Goal: Information Seeking & Learning: Learn about a topic

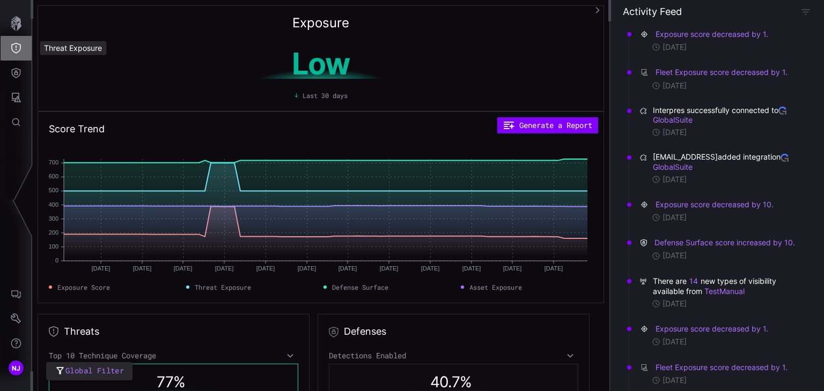
click at [18, 53] on icon "Threat Exposure" at bounding box center [16, 48] width 11 height 11
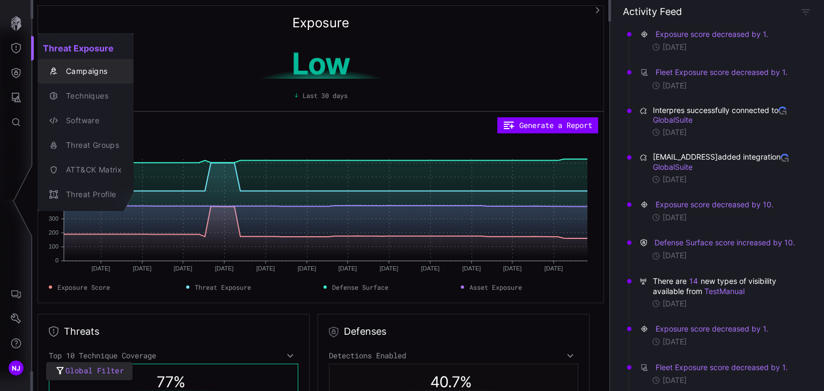
click at [87, 72] on div "Campaigns" at bounding box center [91, 71] width 61 height 13
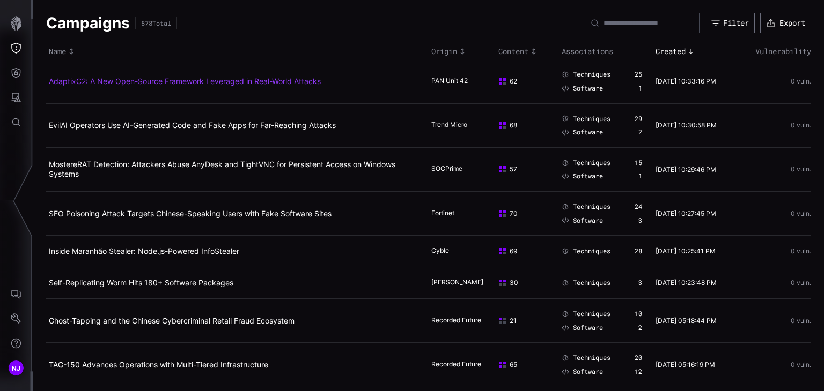
click at [102, 81] on link "AdaptixC2: A New Open-Source Framework Leveraged in Real-World Attacks" at bounding box center [185, 81] width 272 height 9
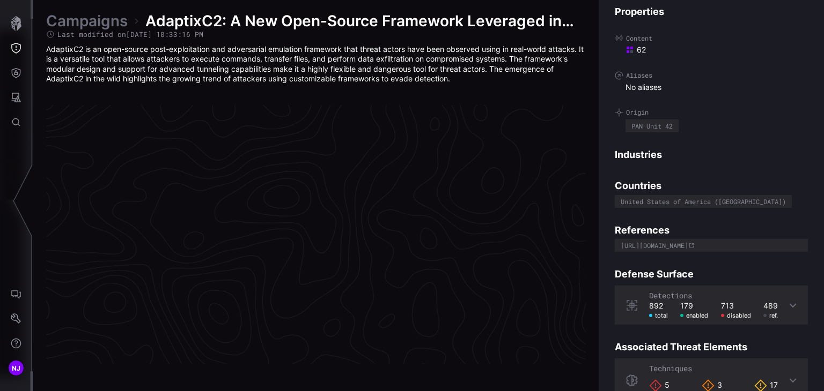
scroll to position [2287, 538]
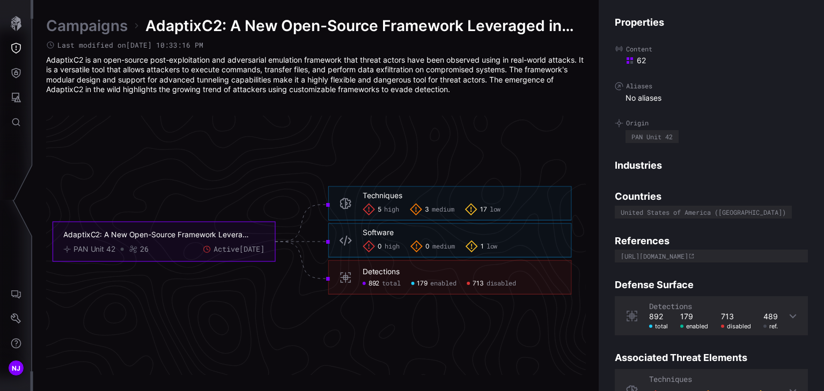
click at [94, 25] on link "Campaigns" at bounding box center [87, 25] width 82 height 19
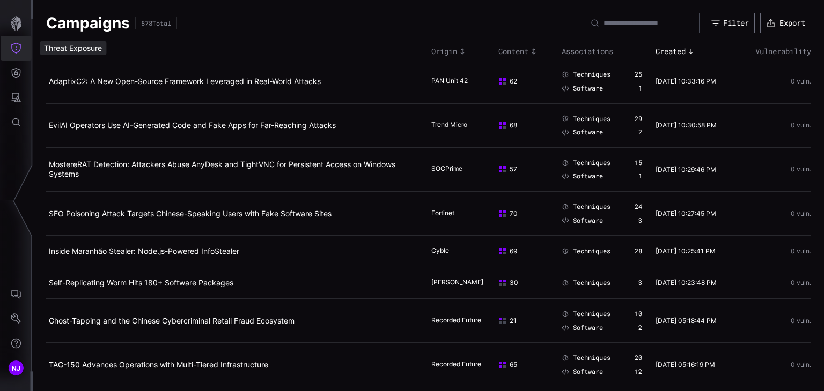
click at [16, 50] on icon "Threat Exposure" at bounding box center [16, 48] width 10 height 11
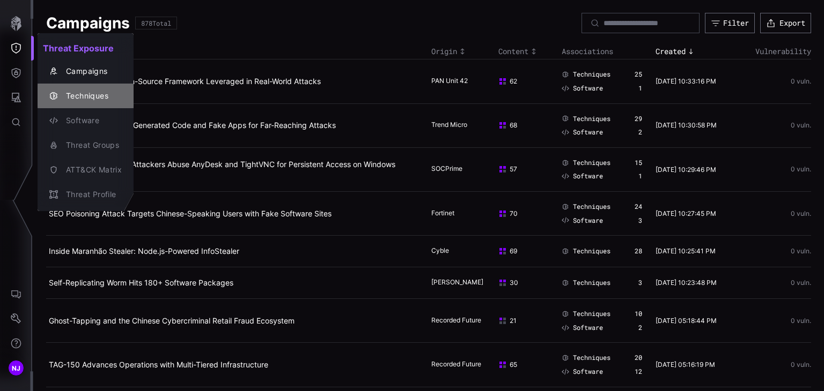
click at [87, 95] on div "Techniques" at bounding box center [91, 96] width 61 height 13
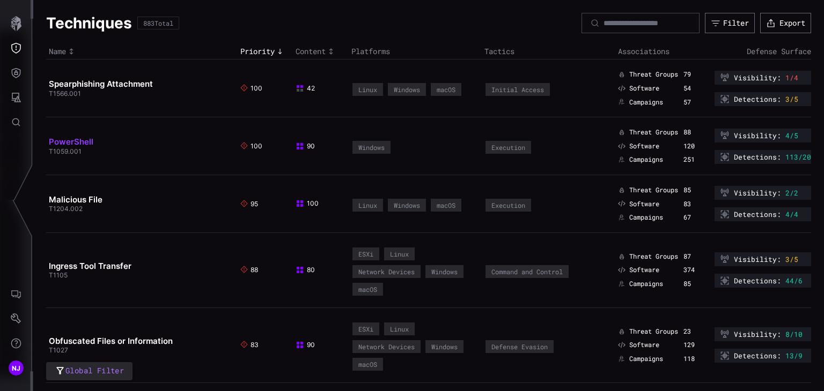
click at [70, 145] on link "PowerShell" at bounding box center [71, 142] width 45 height 10
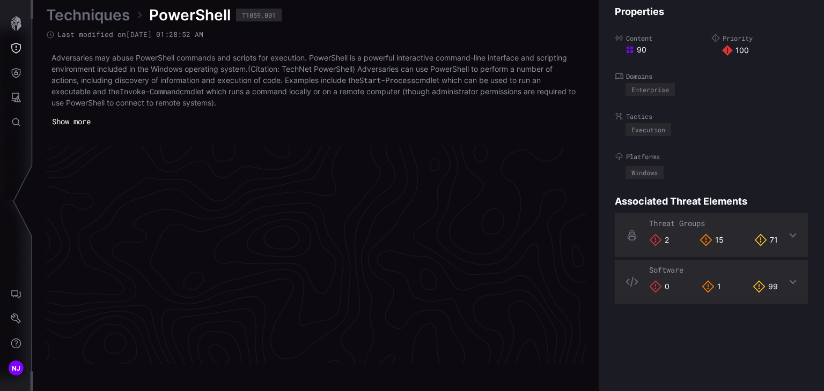
scroll to position [2308, 538]
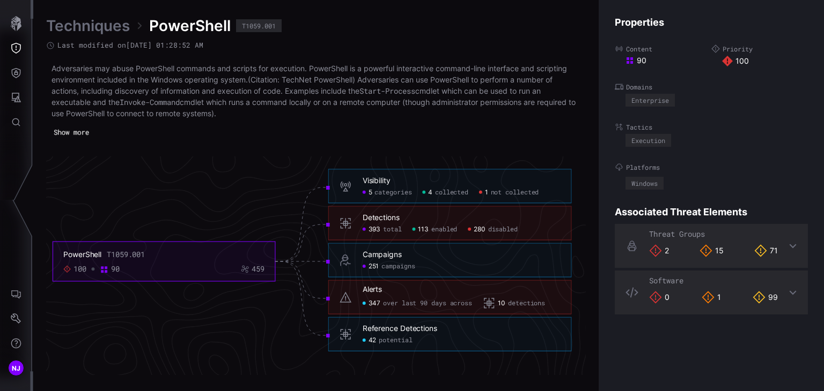
click at [79, 134] on button "Show more" at bounding box center [71, 132] width 46 height 15
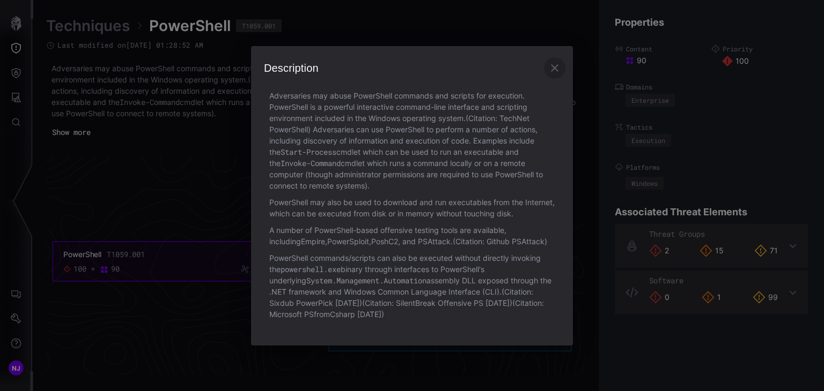
click at [557, 69] on icon "button" at bounding box center [555, 68] width 8 height 8
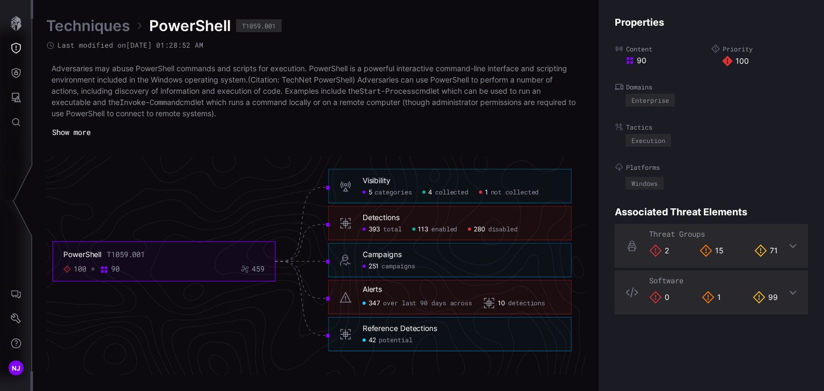
click at [79, 134] on button "Show more" at bounding box center [71, 132] width 50 height 16
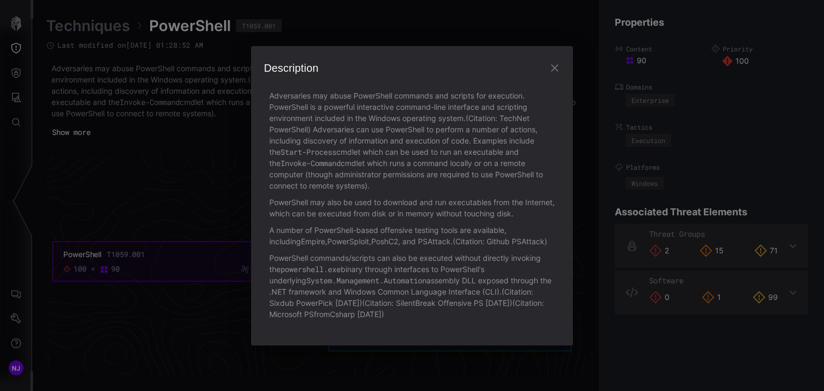
click at [556, 68] on icon "button" at bounding box center [555, 68] width 8 height 8
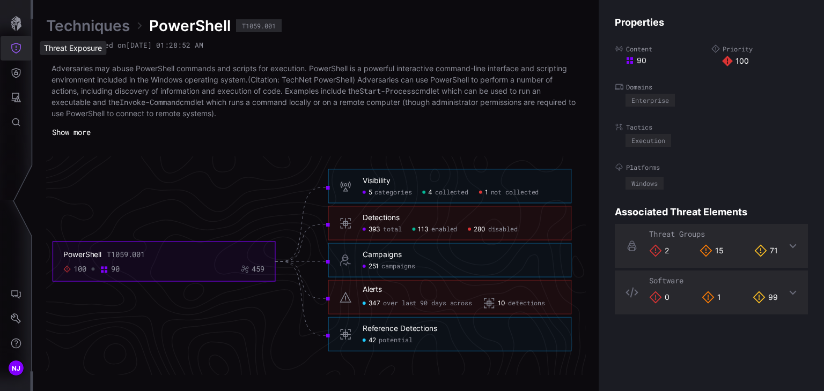
click at [17, 50] on icon "Threat Exposure" at bounding box center [16, 48] width 11 height 11
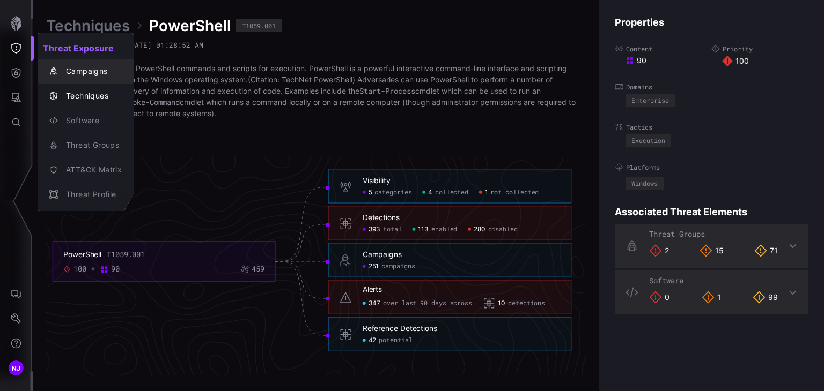
click at [87, 71] on div "Campaigns" at bounding box center [91, 71] width 61 height 13
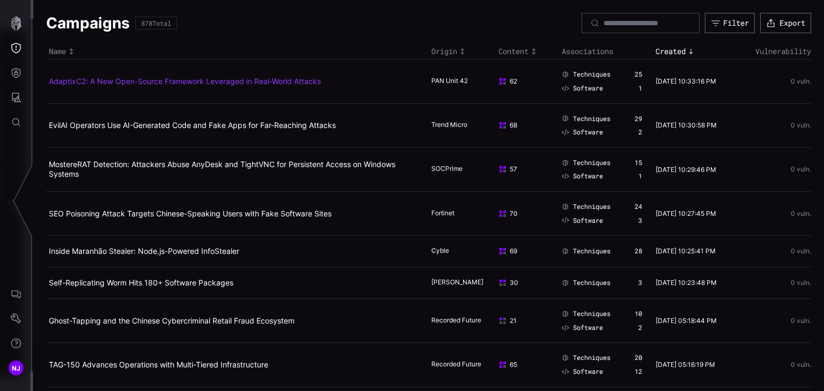
click at [125, 84] on link "AdaptixC2: A New Open-Source Framework Leveraged in Real-World Attacks" at bounding box center [185, 81] width 272 height 9
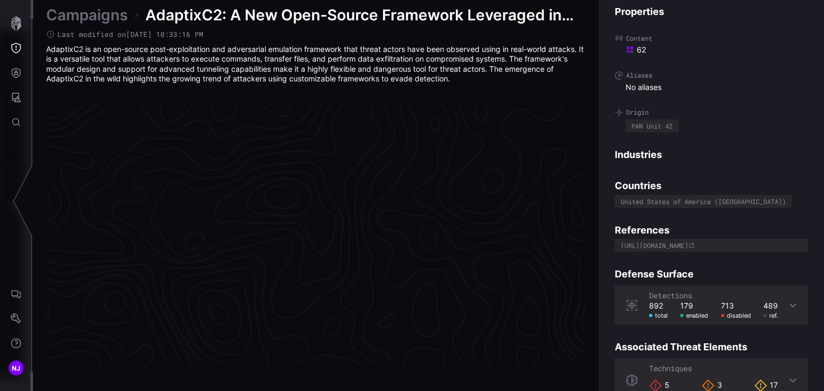
scroll to position [2287, 538]
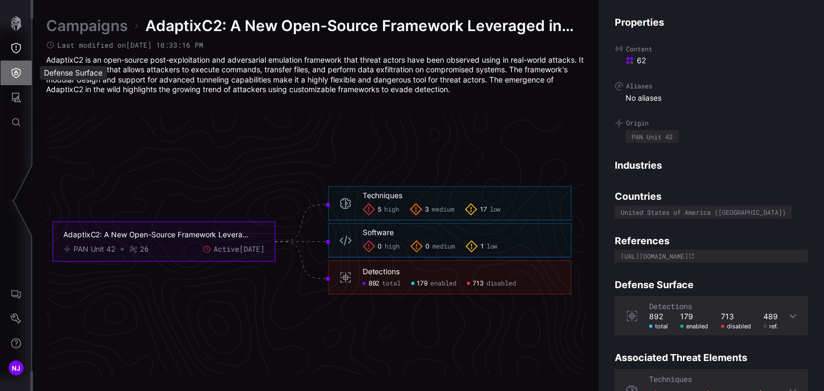
click at [19, 73] on icon "Defense Surface" at bounding box center [16, 73] width 11 height 11
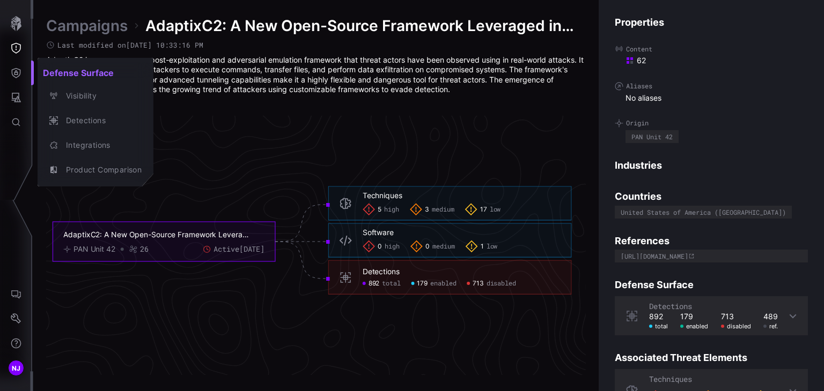
click at [331, 116] on div at bounding box center [412, 195] width 824 height 391
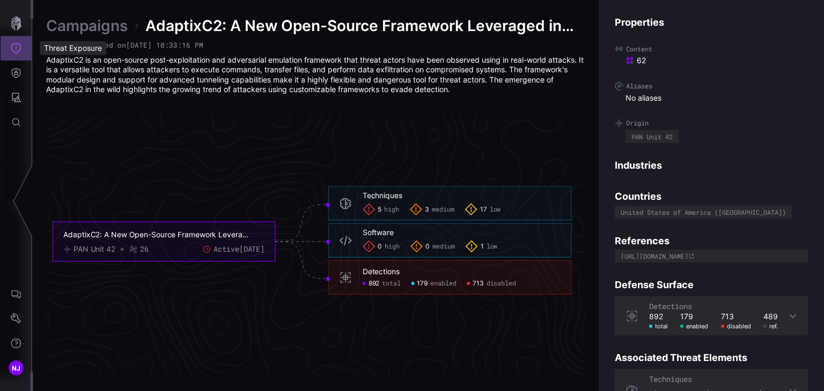
click at [17, 48] on icon "Threat Exposure" at bounding box center [16, 48] width 11 height 11
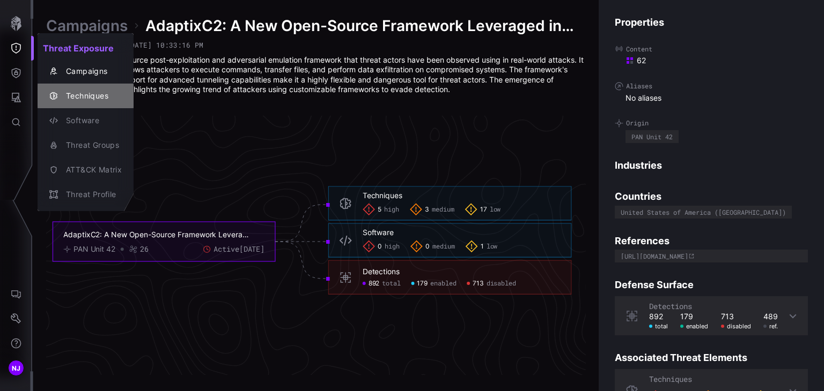
click at [90, 95] on div "Techniques" at bounding box center [91, 96] width 61 height 13
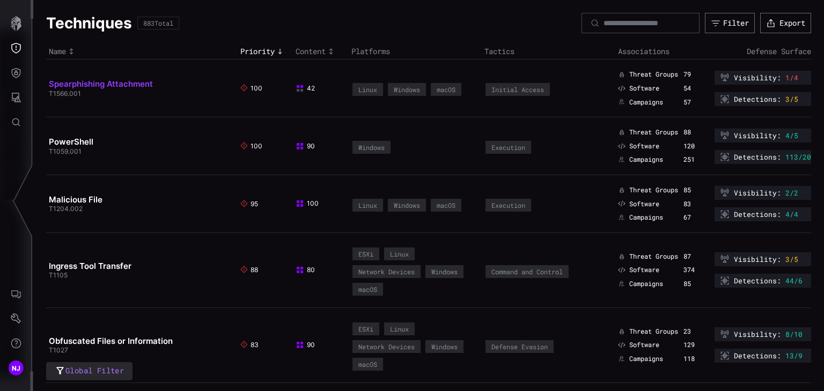
click at [92, 84] on link "Spearphishing Attachment" at bounding box center [101, 84] width 104 height 10
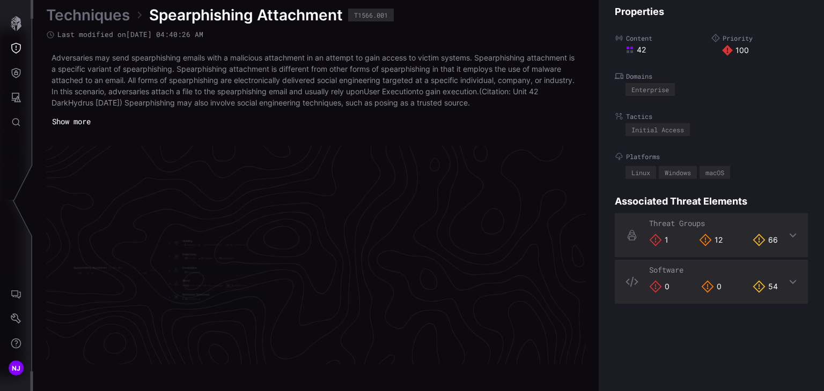
scroll to position [2308, 538]
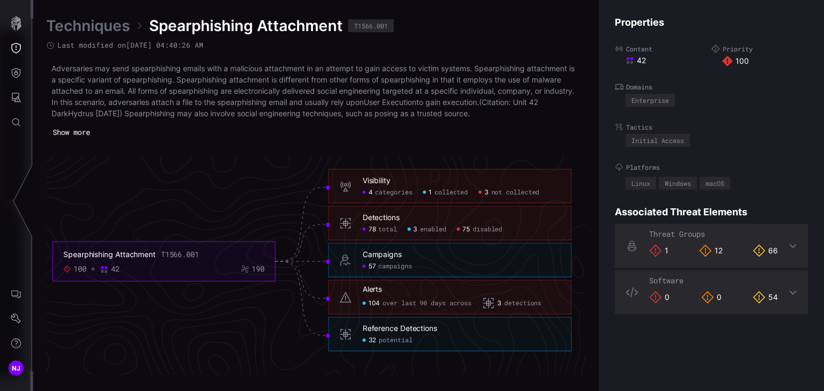
click at [71, 130] on button "Show more" at bounding box center [71, 133] width 49 height 16
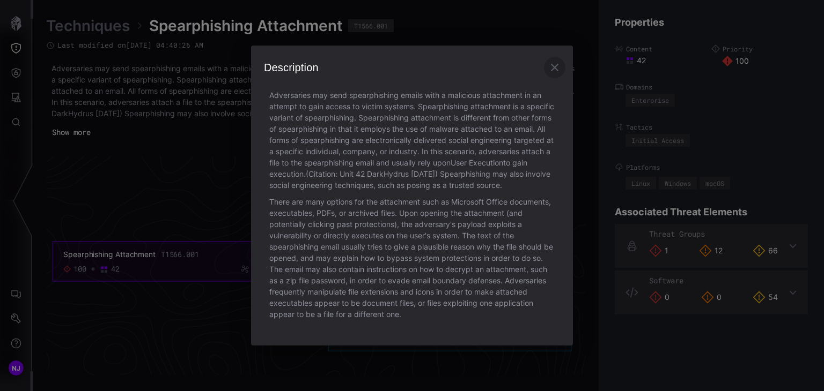
click at [554, 64] on icon "button" at bounding box center [555, 68] width 8 height 8
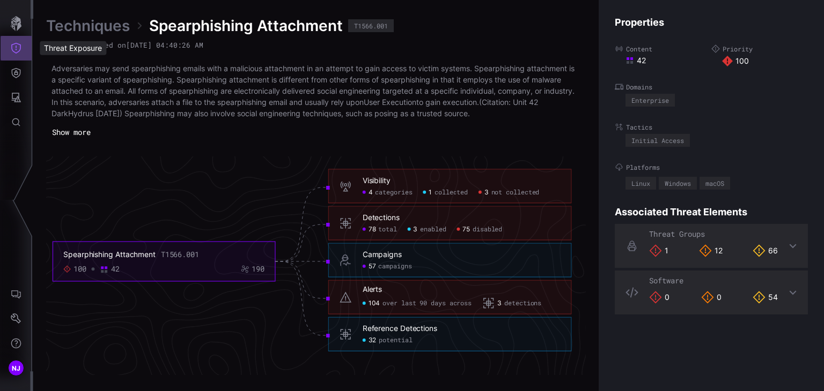
click at [14, 49] on icon "Threat Exposure" at bounding box center [16, 48] width 11 height 11
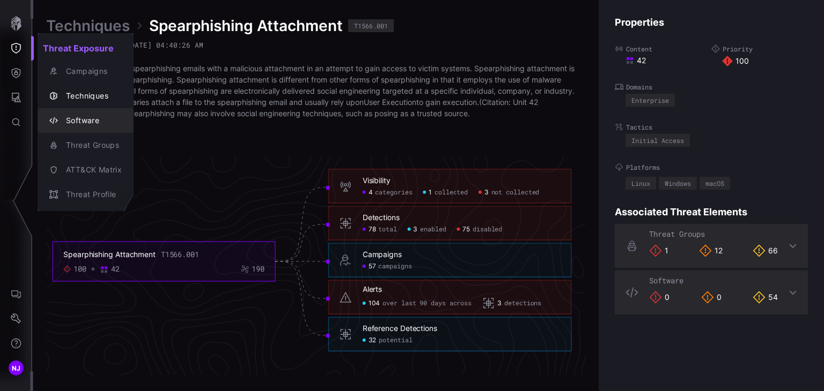
click at [79, 122] on div "Software" at bounding box center [91, 120] width 61 height 13
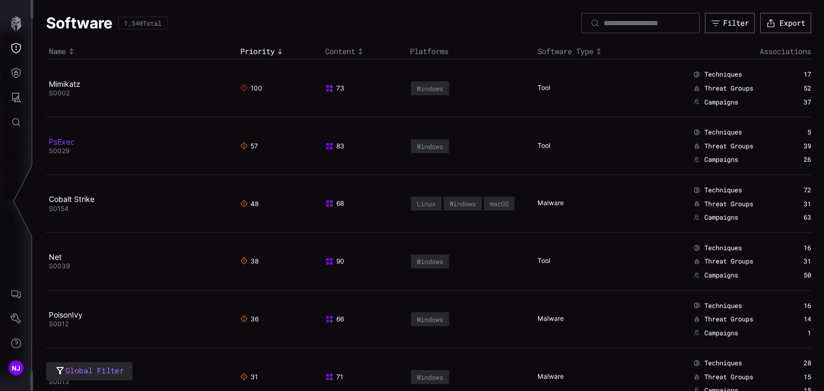
click at [57, 139] on link "PsExec" at bounding box center [62, 141] width 26 height 9
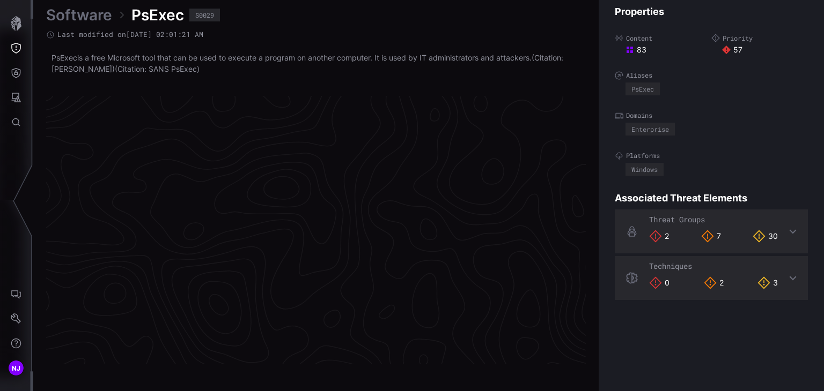
scroll to position [2283, 538]
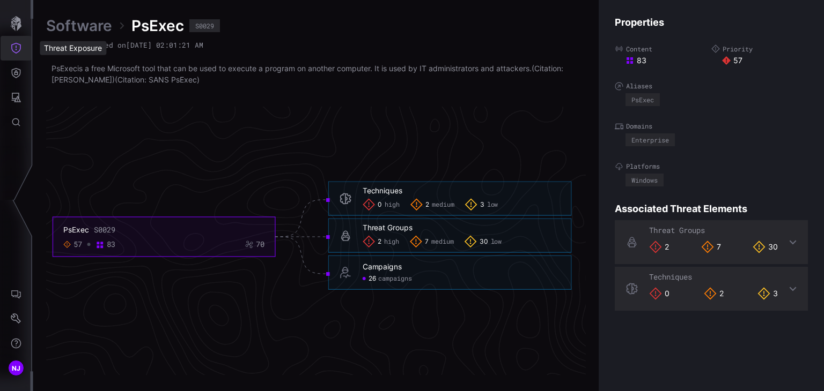
click at [17, 48] on icon "Threat Exposure" at bounding box center [16, 48] width 11 height 11
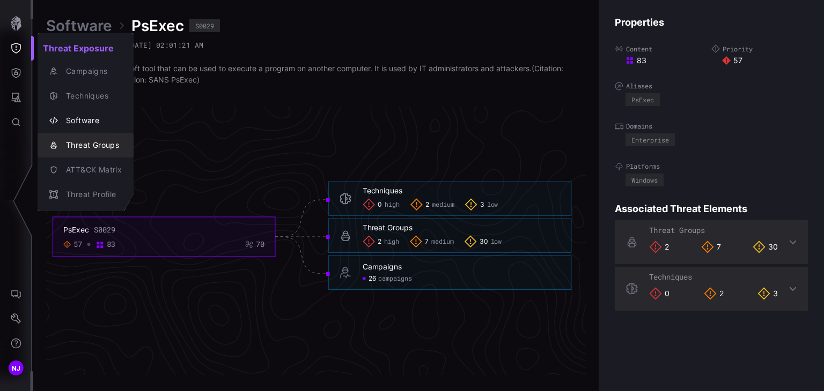
click at [79, 147] on div "Threat Groups" at bounding box center [91, 145] width 61 height 13
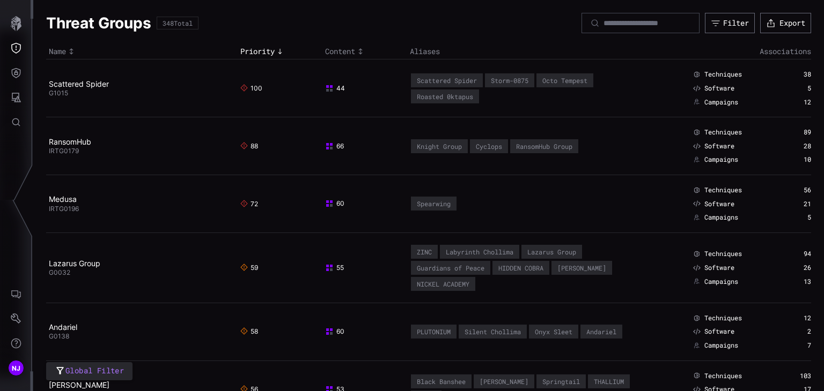
click at [84, 88] on td "Scattered Spider G1015" at bounding box center [141, 89] width 191 height 58
click at [79, 84] on link "Scattered Spider" at bounding box center [79, 83] width 60 height 9
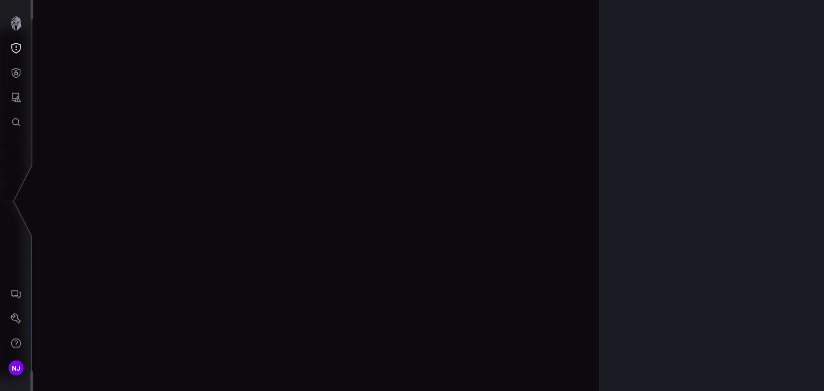
scroll to position [2317, 538]
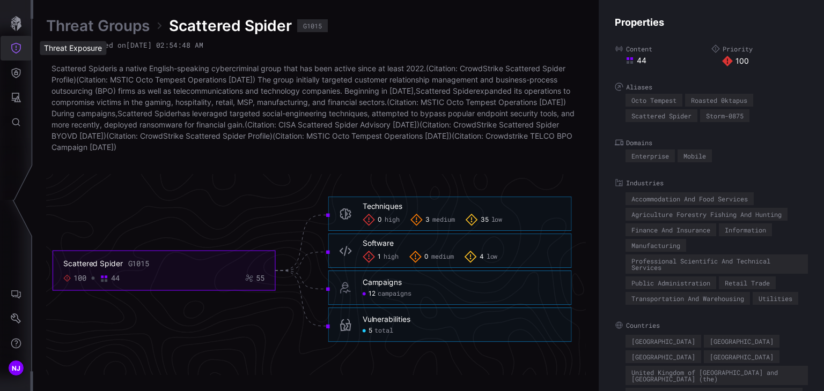
click at [17, 50] on icon "Threat Exposure" at bounding box center [16, 48] width 11 height 11
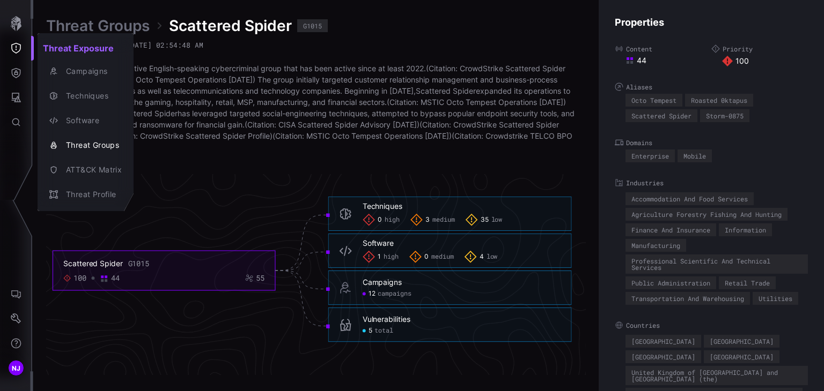
click at [16, 75] on div at bounding box center [412, 195] width 824 height 391
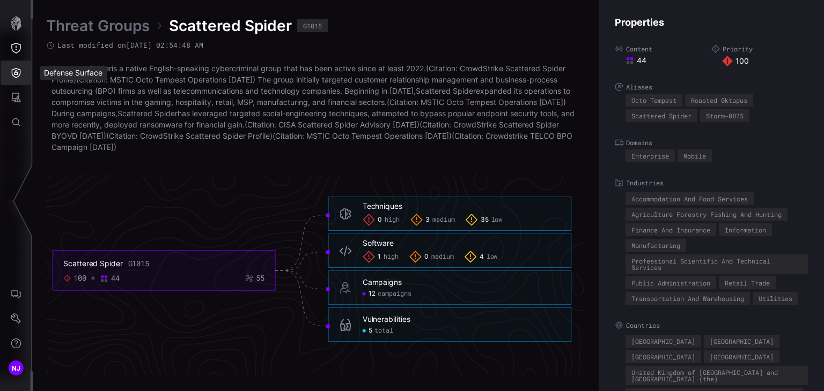
click at [17, 75] on icon "Defense Surface" at bounding box center [16, 73] width 11 height 11
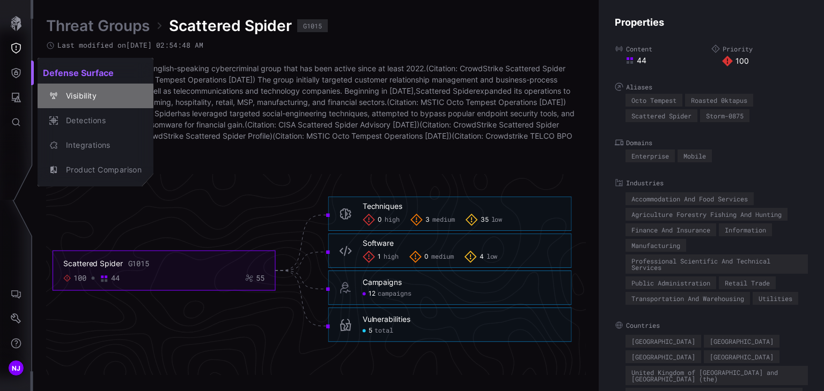
click at [79, 93] on div "Visibility" at bounding box center [101, 96] width 81 height 13
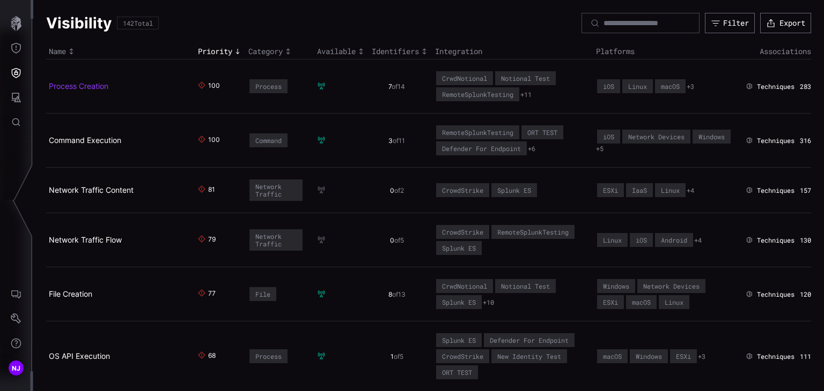
click at [75, 88] on link "Process Creation" at bounding box center [79, 86] width 60 height 9
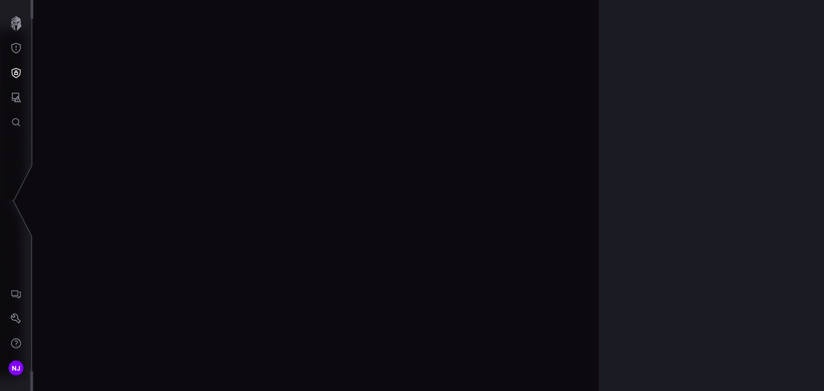
scroll to position [2297, 538]
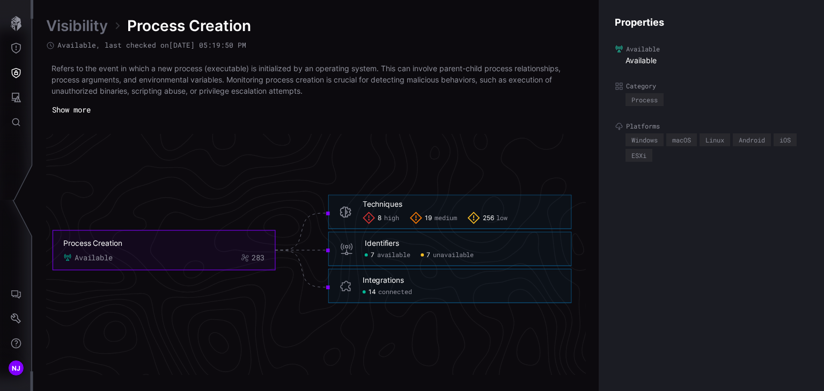
click at [69, 108] on button "Show more" at bounding box center [71, 110] width 50 height 16
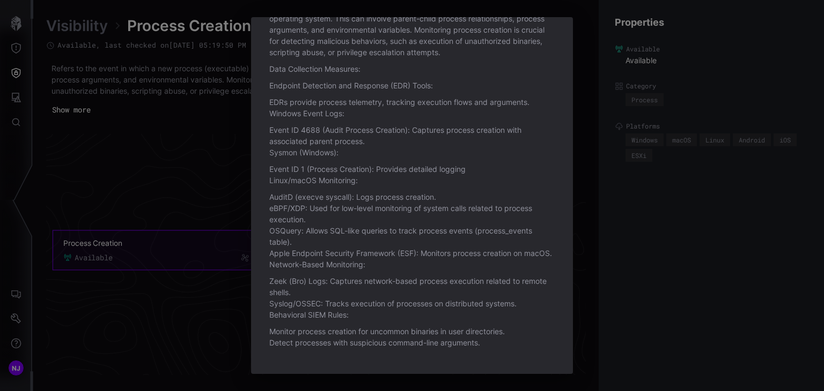
scroll to position [0, 0]
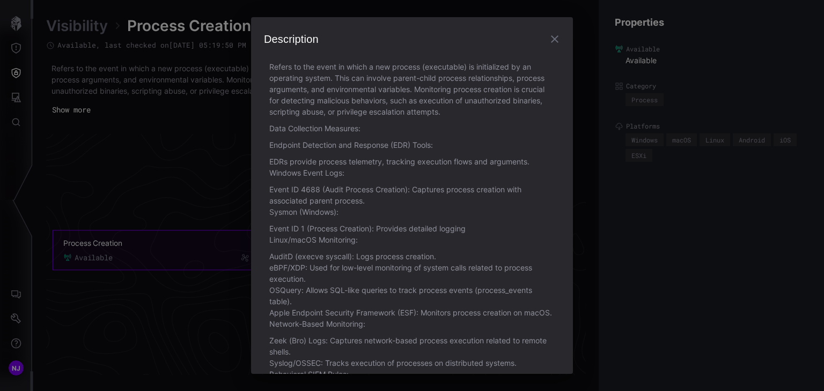
click at [548, 37] on icon "button" at bounding box center [554, 39] width 13 height 13
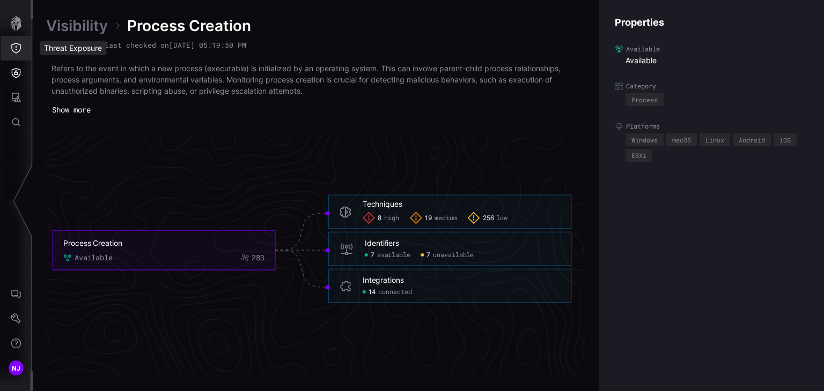
click at [16, 50] on icon "Threat Exposure" at bounding box center [16, 48] width 11 height 11
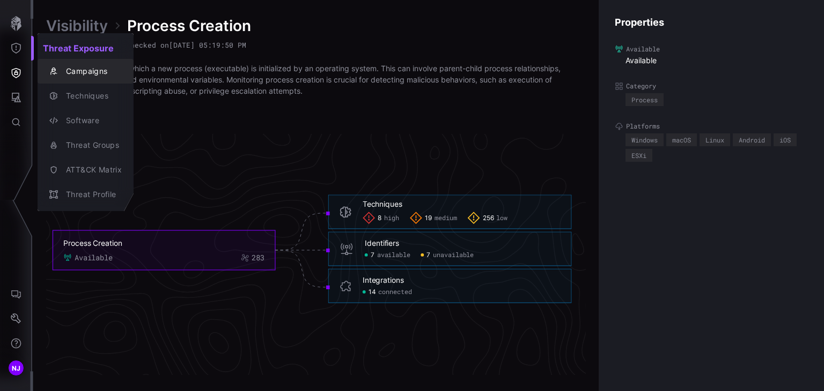
click at [89, 71] on div "Campaigns" at bounding box center [91, 71] width 61 height 13
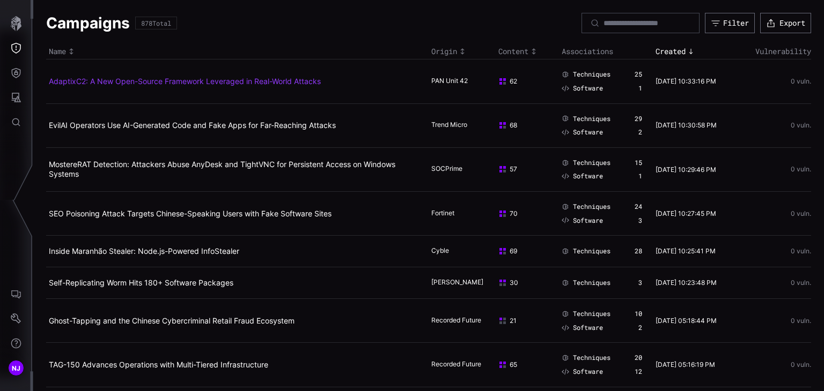
click at [82, 79] on link "AdaptixC2: A New Open-Source Framework Leveraged in Real-World Attacks" at bounding box center [185, 81] width 272 height 9
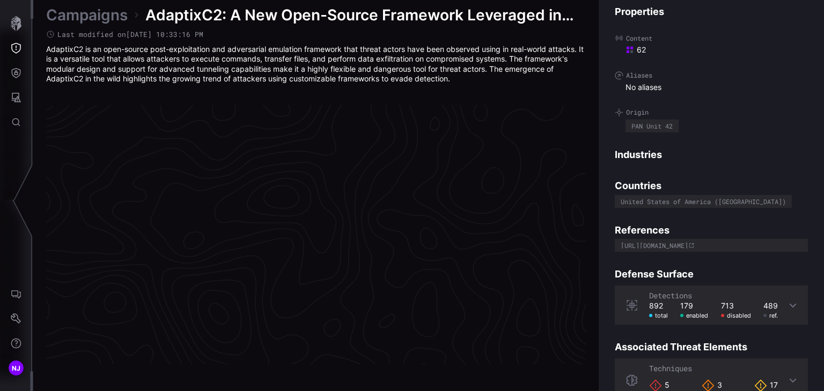
scroll to position [2287, 538]
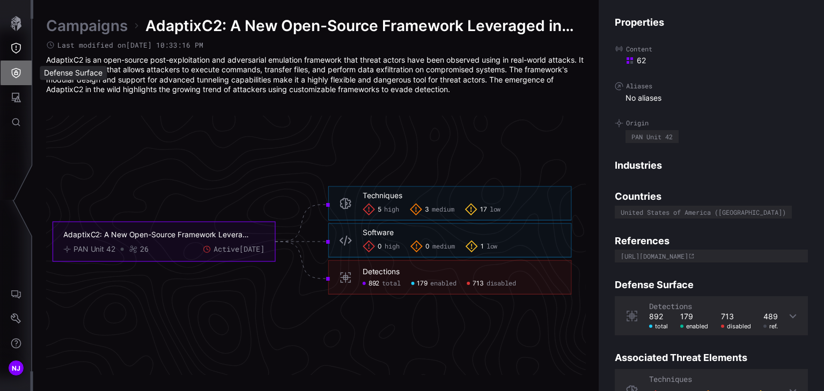
click at [17, 75] on icon "Defense Surface" at bounding box center [16, 73] width 9 height 10
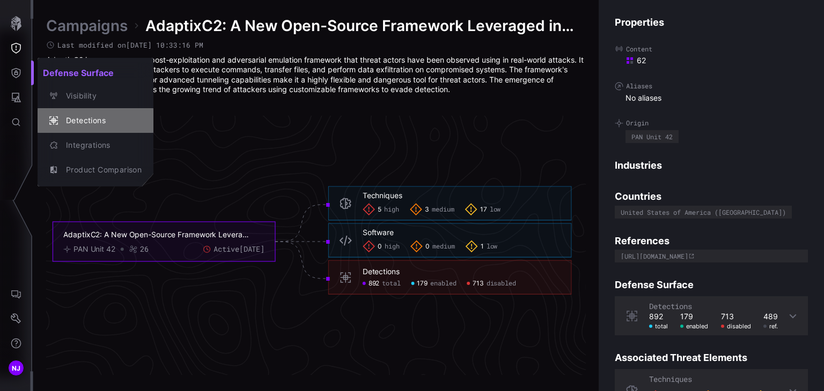
click at [87, 117] on div "Detections" at bounding box center [101, 120] width 81 height 13
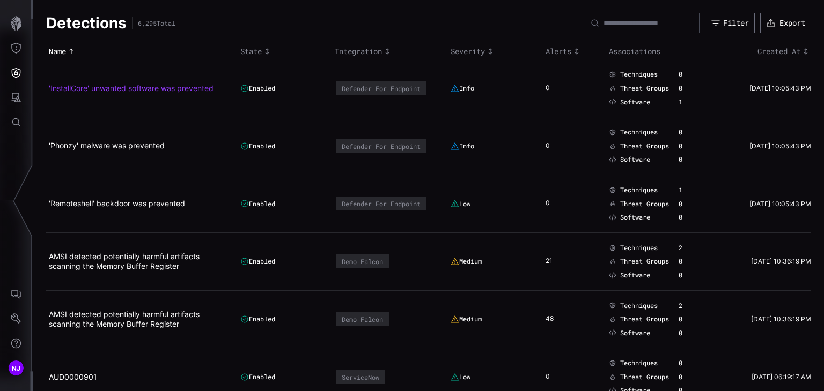
click at [156, 86] on link "'InstallCore' unwanted software was prevented" at bounding box center [131, 88] width 165 height 9
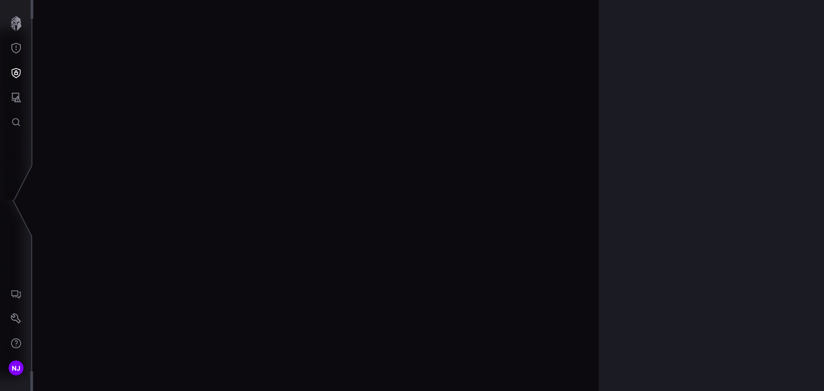
scroll to position [2302, 538]
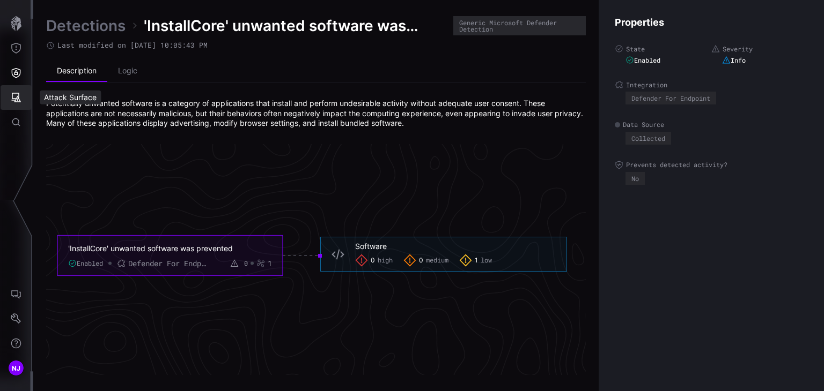
click at [17, 97] on icon "Attack Surface" at bounding box center [16, 97] width 11 height 11
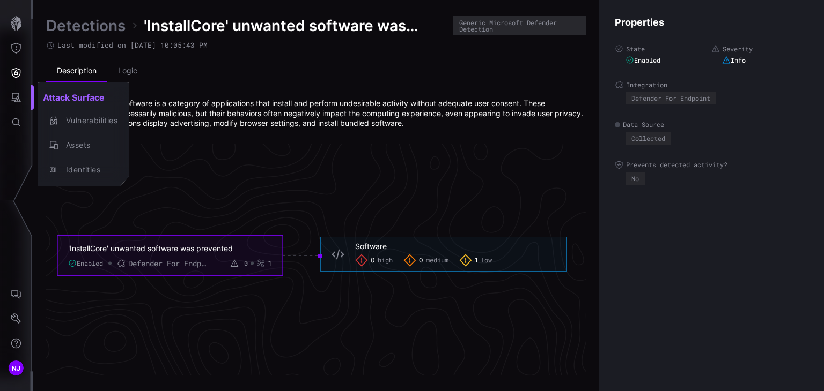
click at [203, 167] on div at bounding box center [412, 195] width 824 height 391
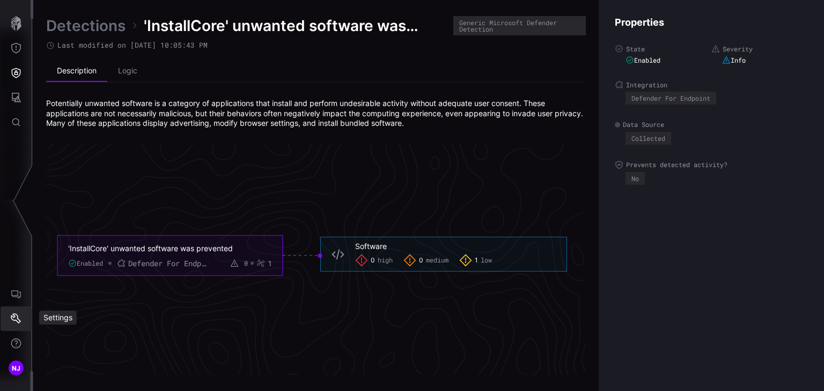
click at [16, 320] on icon "Settings" at bounding box center [16, 319] width 11 height 11
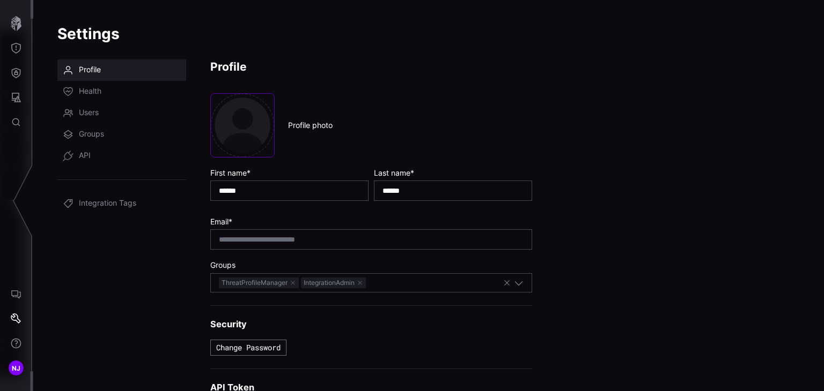
scroll to position [123, 0]
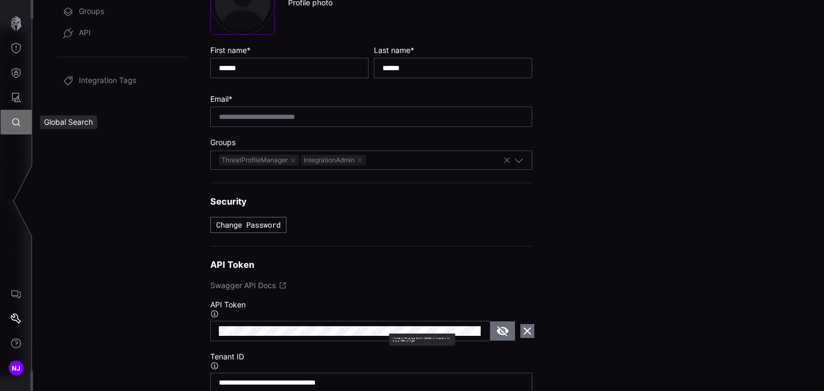
click at [25, 113] on button "Global Search" at bounding box center [16, 122] width 31 height 25
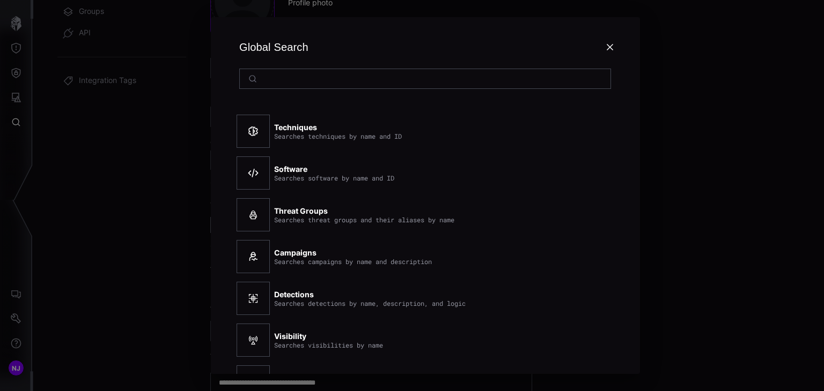
click at [145, 245] on div "Global Search Techniques Searches techniques by name and ID Software Searches s…" at bounding box center [425, 195] width 797 height 391
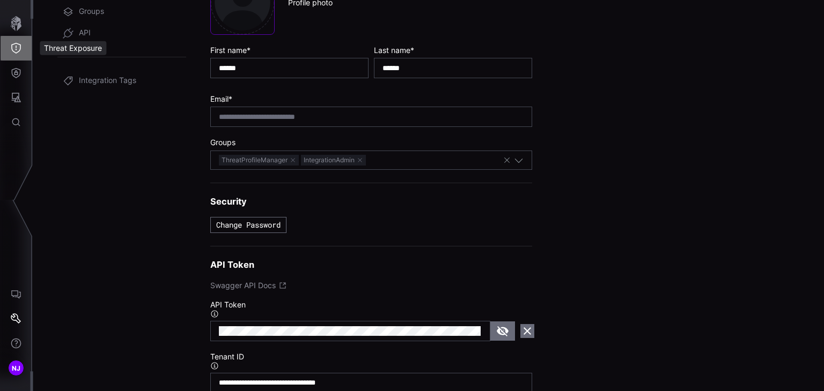
click at [19, 48] on icon "Threat Exposure" at bounding box center [16, 48] width 11 height 11
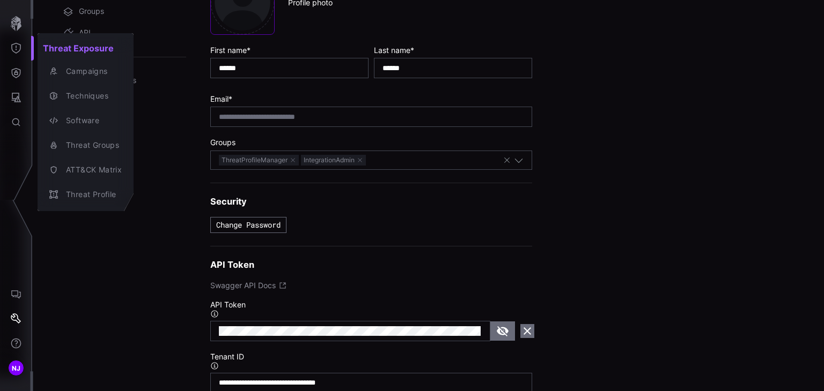
click at [17, 70] on div at bounding box center [412, 195] width 824 height 391
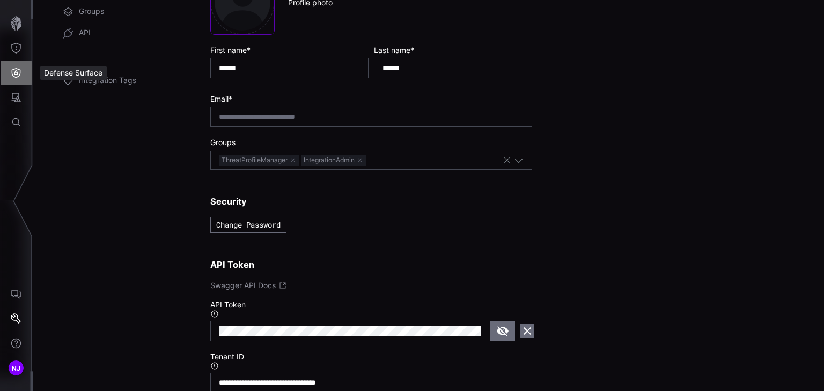
click at [15, 72] on icon "Defense Surface" at bounding box center [16, 73] width 9 height 10
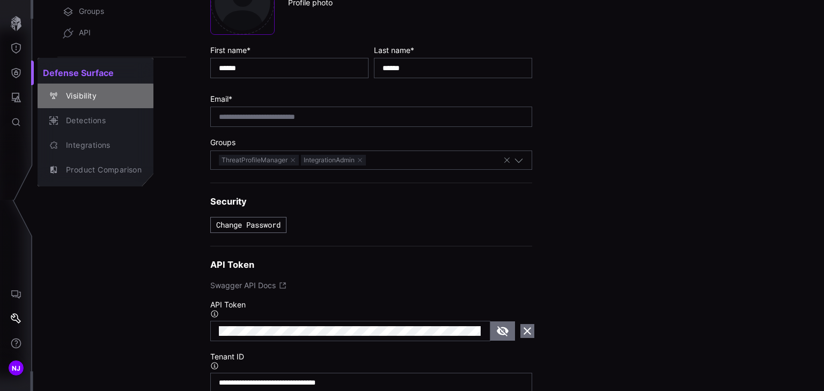
click at [85, 95] on div "Visibility" at bounding box center [101, 96] width 81 height 13
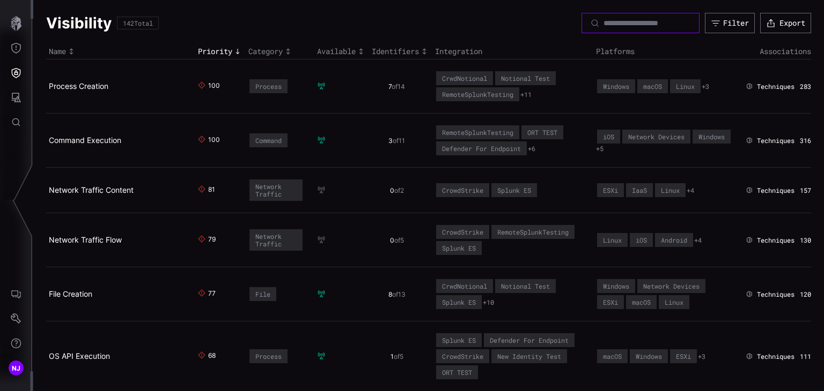
click at [604, 27] on input at bounding box center [640, 23] width 75 height 10
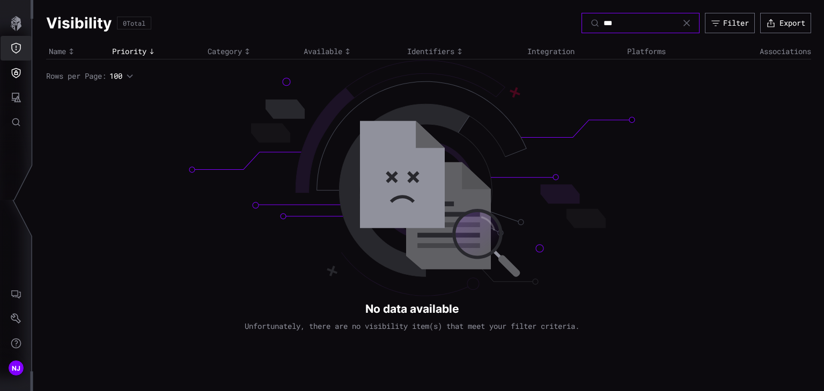
type input "***"
click at [15, 50] on icon "Threat Exposure" at bounding box center [16, 48] width 11 height 11
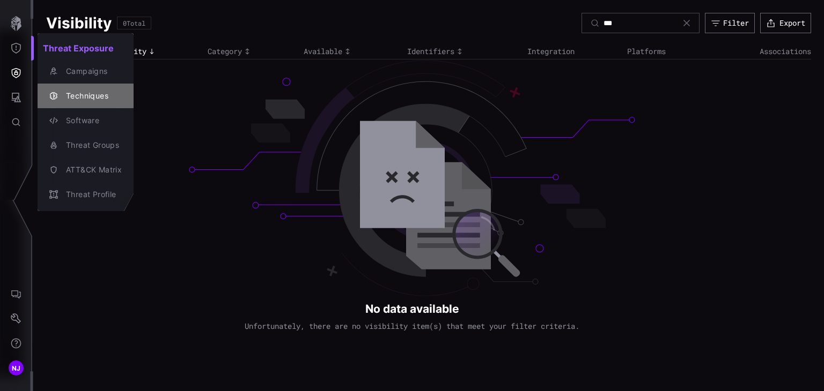
click at [94, 97] on div "Techniques" at bounding box center [91, 96] width 61 height 13
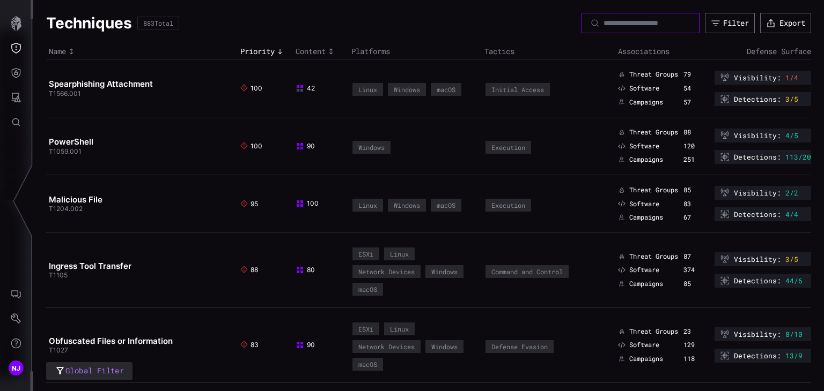
click at [603, 24] on input at bounding box center [640, 23] width 75 height 10
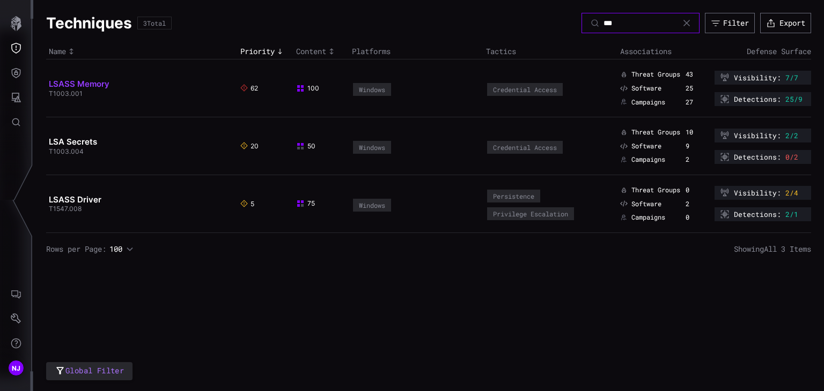
type input "***"
click at [76, 85] on link "LSASS Memory" at bounding box center [79, 84] width 61 height 10
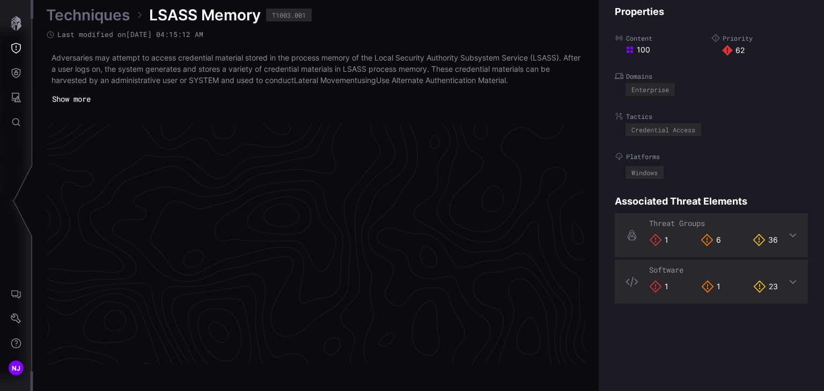
scroll to position [2297, 538]
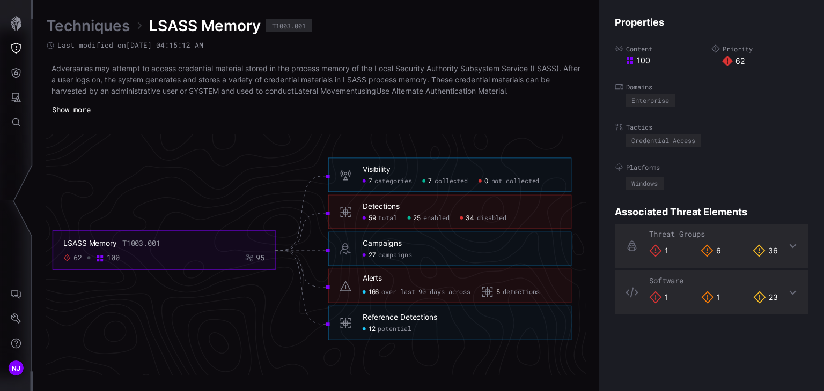
click at [85, 108] on button "Show more" at bounding box center [71, 110] width 50 height 16
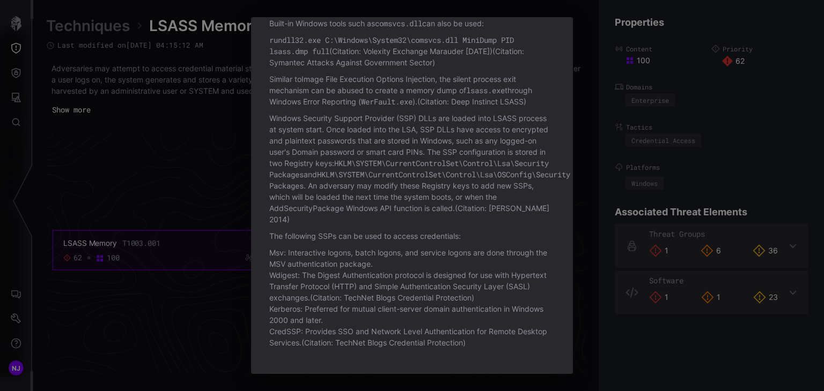
scroll to position [0, 0]
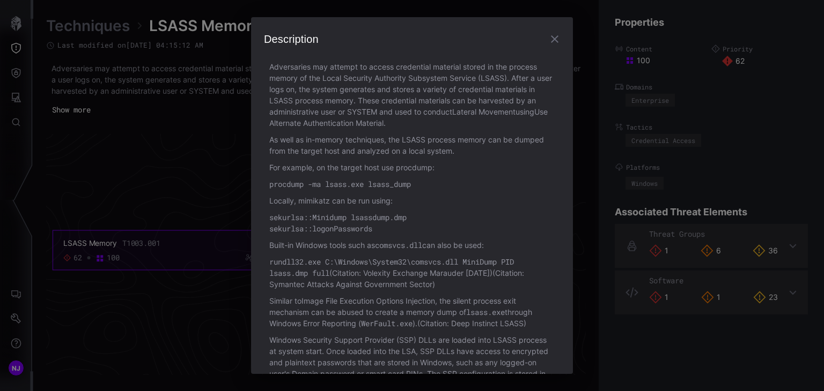
click at [551, 38] on icon "button" at bounding box center [555, 39] width 8 height 8
